Goal: Information Seeking & Learning: Learn about a topic

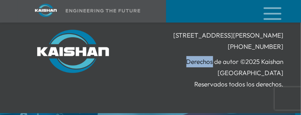
scroll to position [1971, 0]
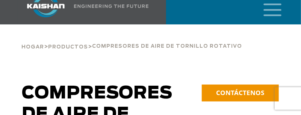
scroll to position [2, 0]
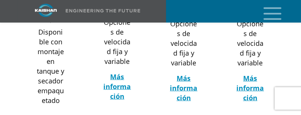
scroll to position [369, 0]
